Goal: Find contact information: Find contact information

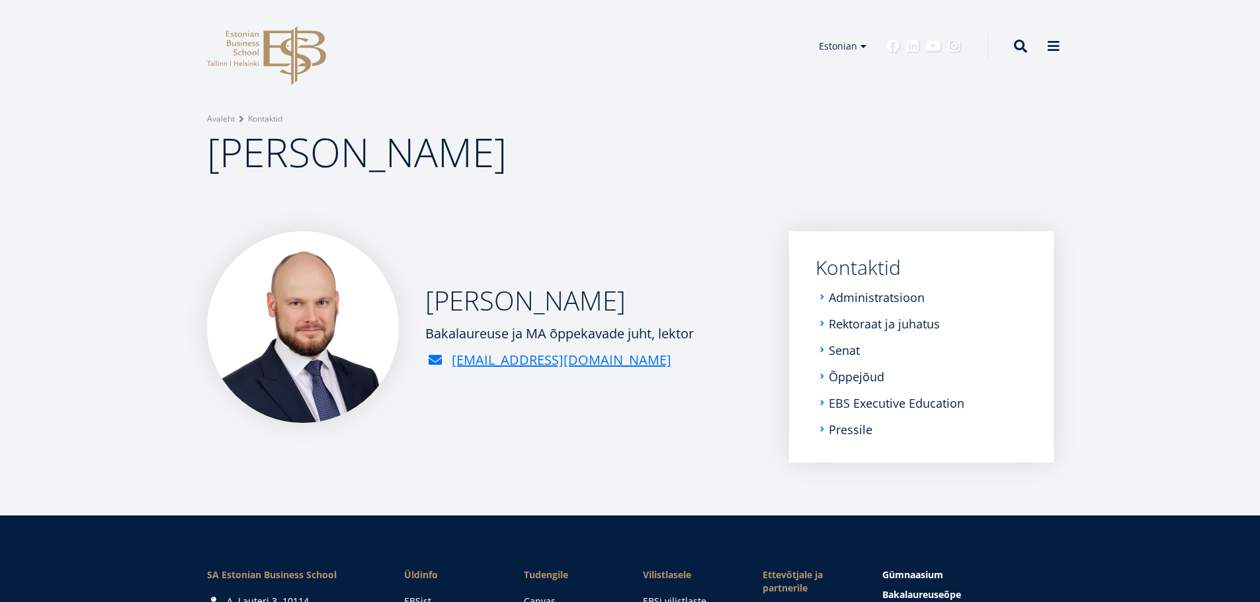
drag, startPoint x: 426, startPoint y: 334, endPoint x: 653, endPoint y: 331, distance: 226.2
click at [653, 331] on div "Bakalaureuse ja MA õppekavade juht, lektor" at bounding box center [559, 334] width 268 height 20
copy div "Bakalaureuse ja MA õppekavade juht"
click at [897, 325] on link "Rektoraat ja juhatus" at bounding box center [885, 323] width 111 height 13
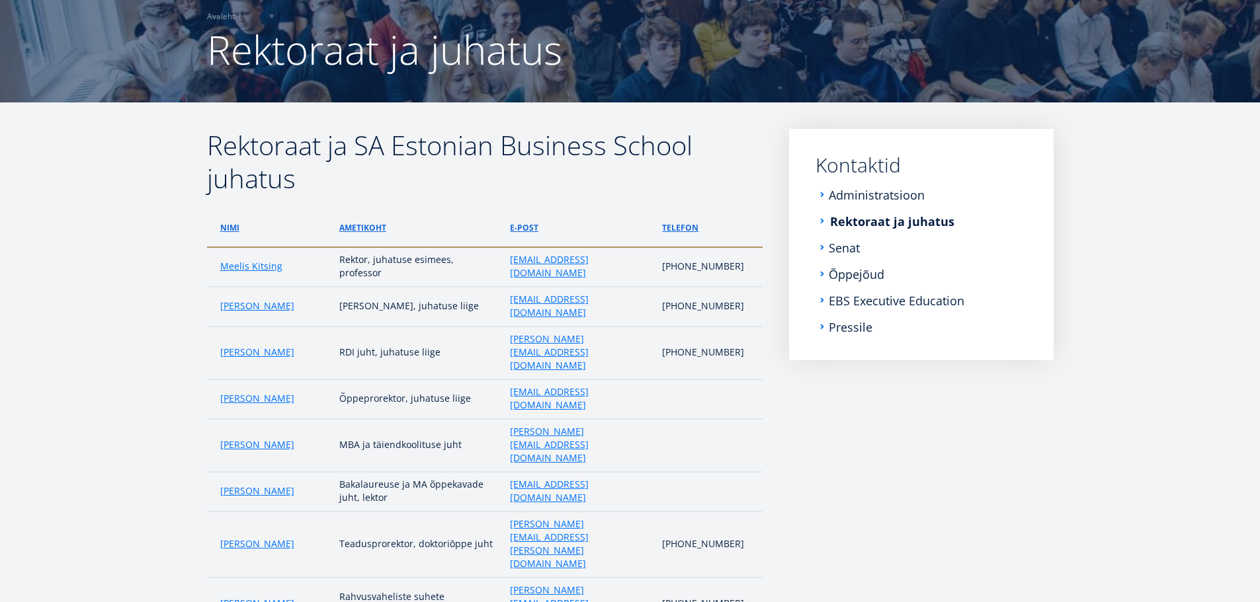
scroll to position [132, 0]
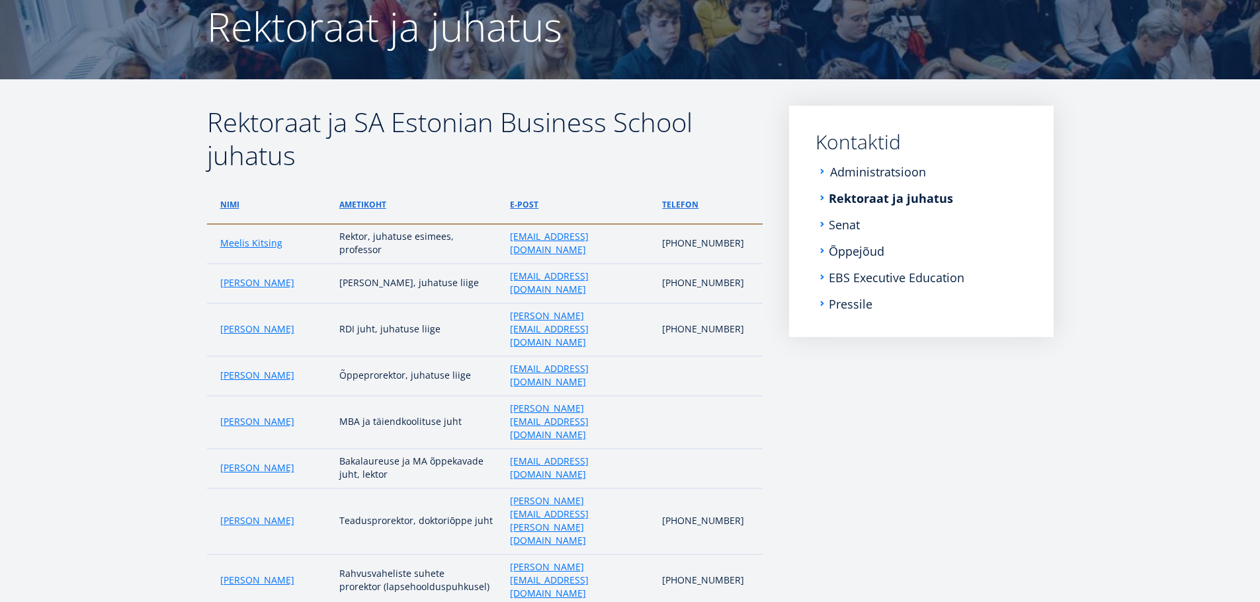
click at [849, 167] on link "Administratsioon" at bounding box center [878, 171] width 96 height 13
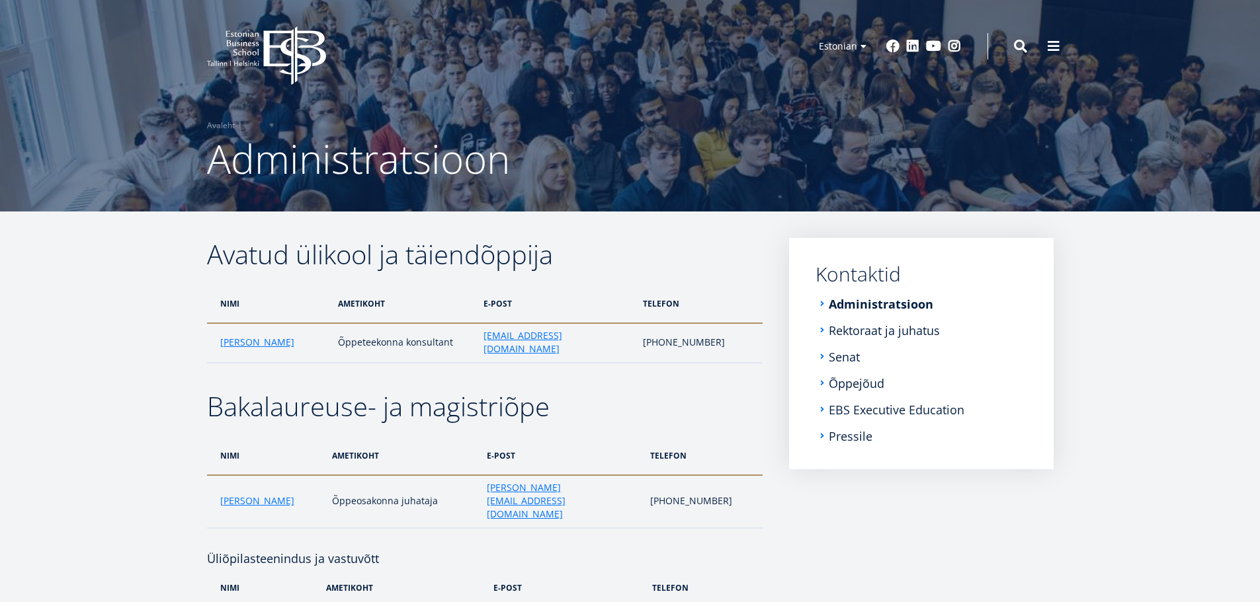
click at [877, 329] on link "Rektoraat ja juhatus" at bounding box center [885, 330] width 111 height 13
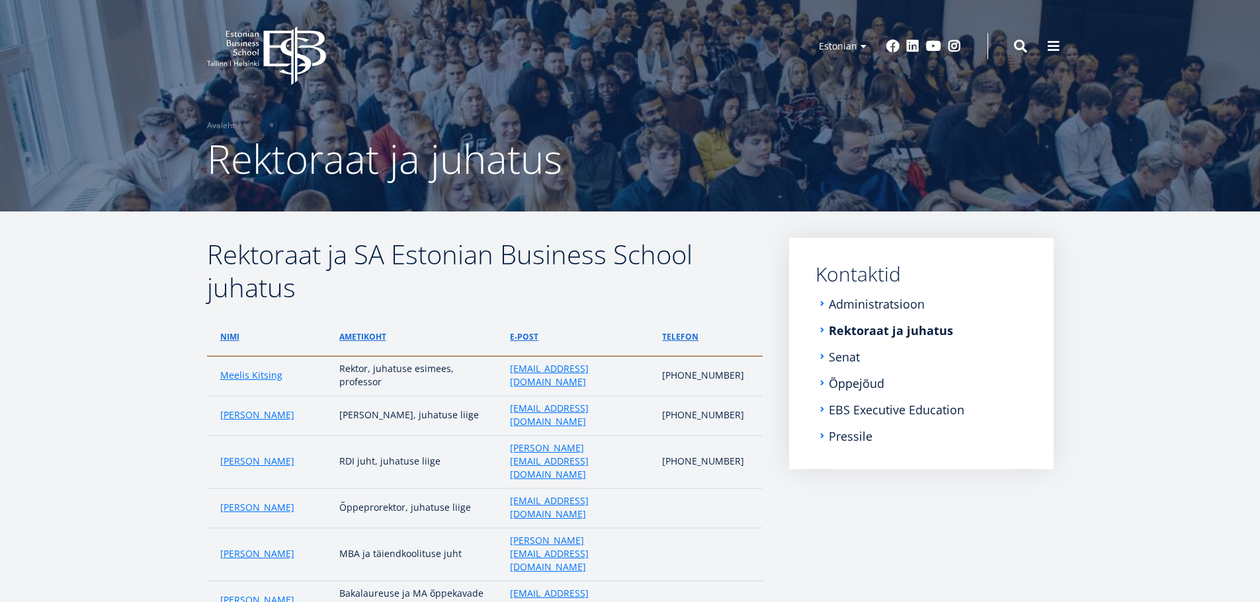
click at [343, 581] on td "Bakalaureuse ja MA õppekavade juht, lektor" at bounding box center [418, 601] width 171 height 40
drag, startPoint x: 340, startPoint y: 501, endPoint x: 402, endPoint y: 511, distance: 62.9
click at [402, 581] on td "Bakalaureuse ja MA õppekavade juht, lektor" at bounding box center [418, 601] width 171 height 40
copy td "Bakalaureuse ja MA õppekavade juht, lektor"
